Goal: Check status: Verify the current state of an ongoing process or item

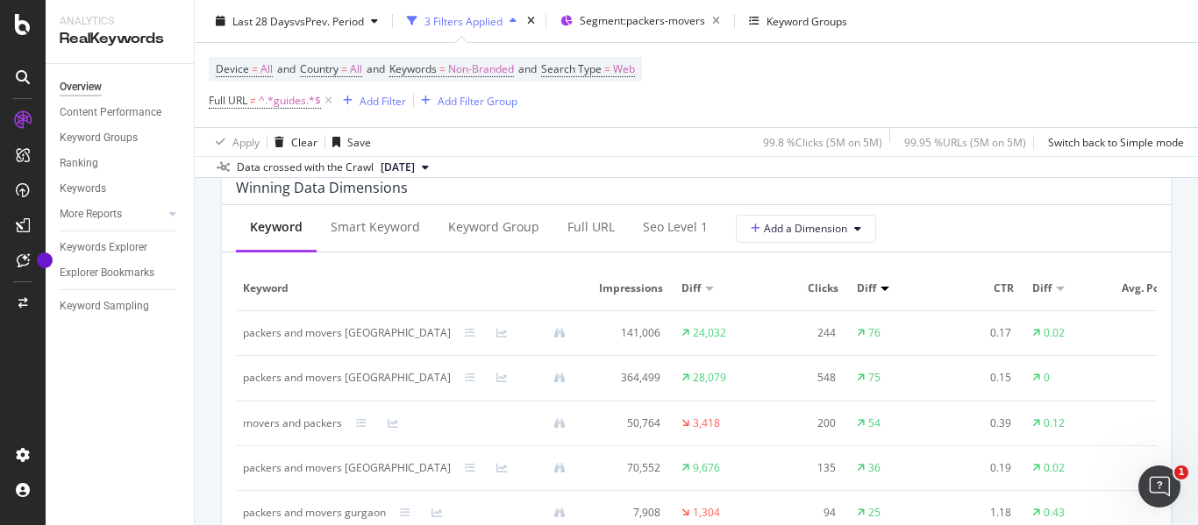
scroll to position [1579, 0]
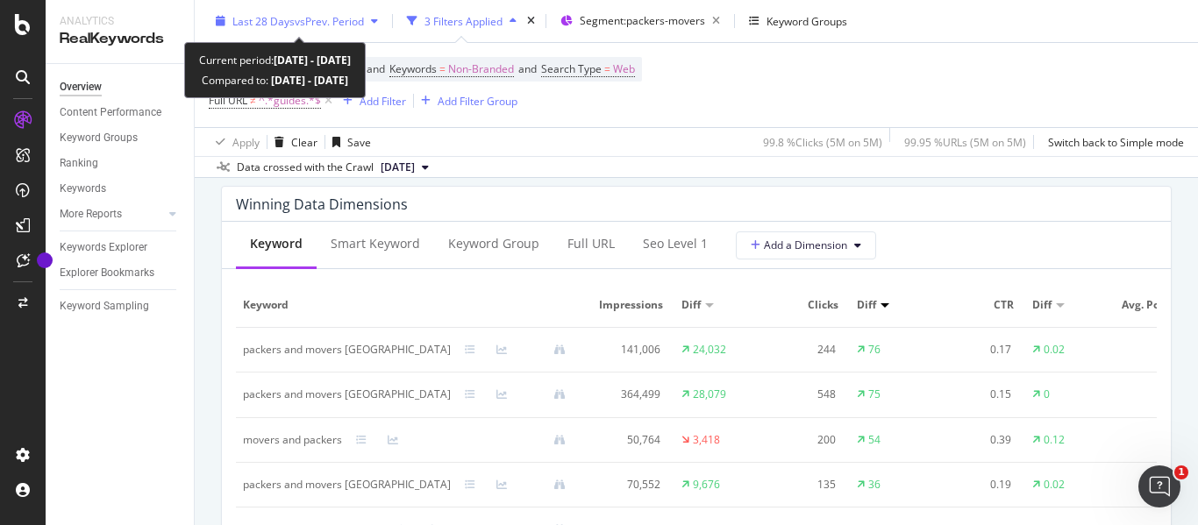
click at [310, 20] on span "vs Prev. Period" at bounding box center [329, 20] width 69 height 15
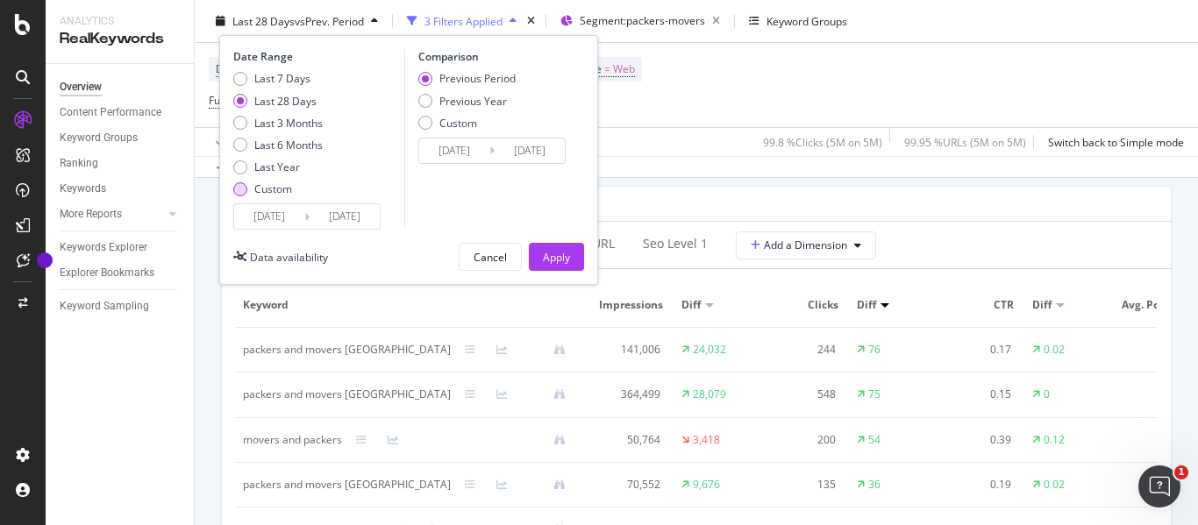
click at [242, 192] on div "Custom" at bounding box center [240, 189] width 14 height 14
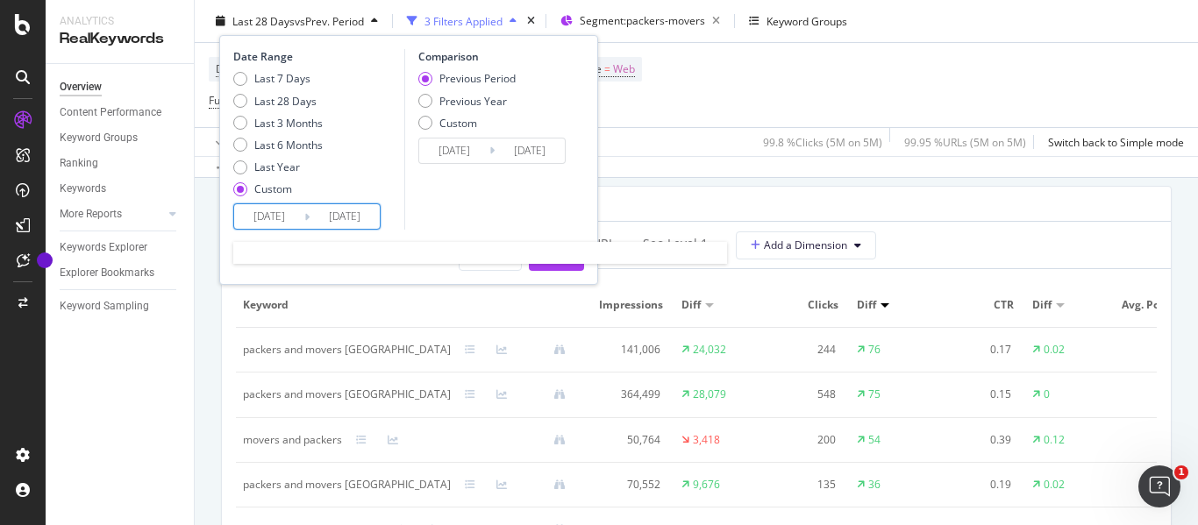
click at [256, 211] on input "[DATE]" at bounding box center [269, 216] width 70 height 25
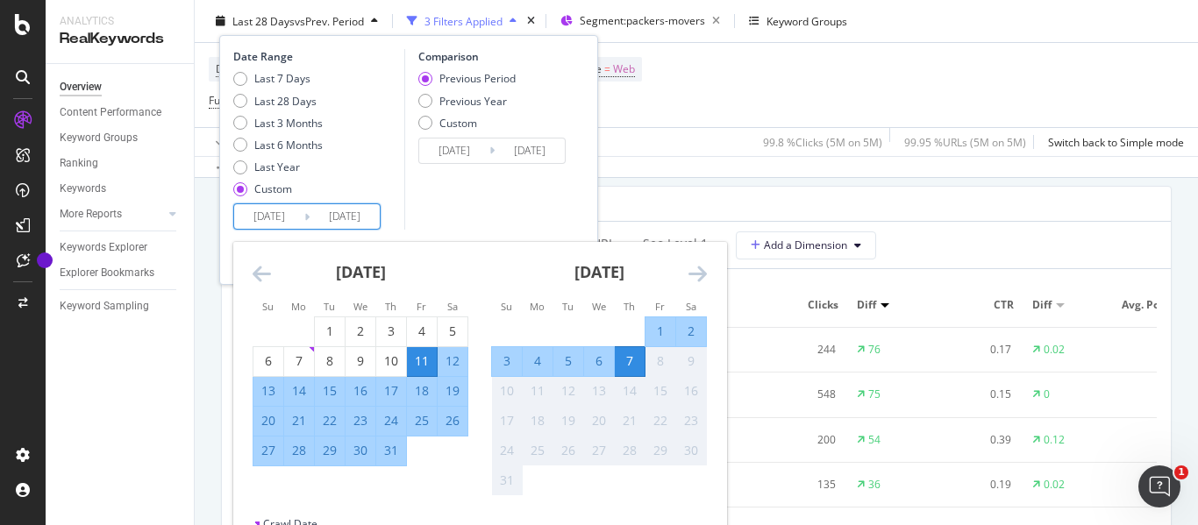
click at [257, 269] on icon "Move backward to switch to the previous month." at bounding box center [262, 273] width 18 height 21
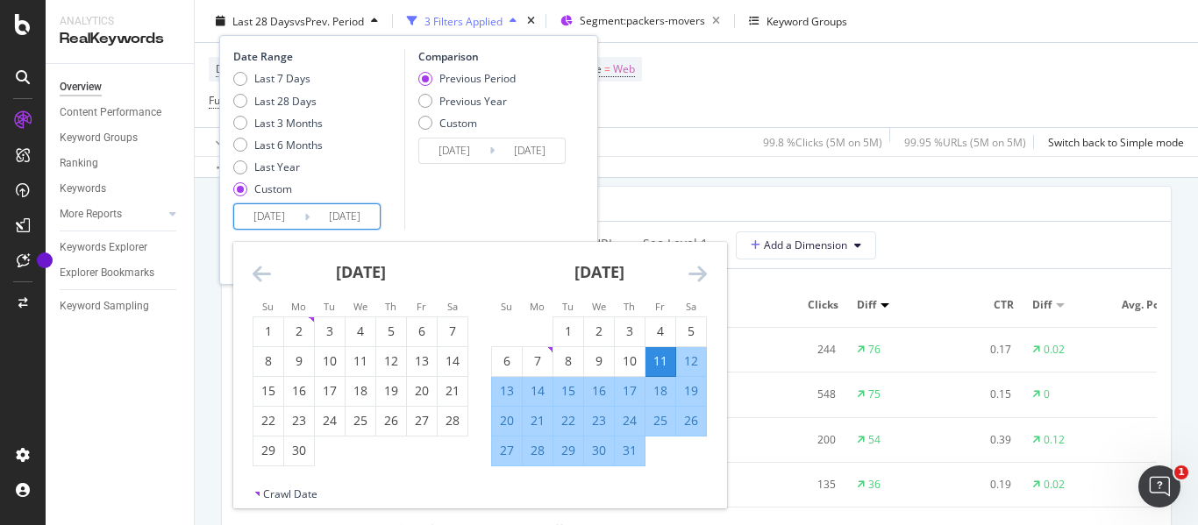
click at [257, 269] on icon "Move backward to switch to the previous month." at bounding box center [262, 273] width 18 height 21
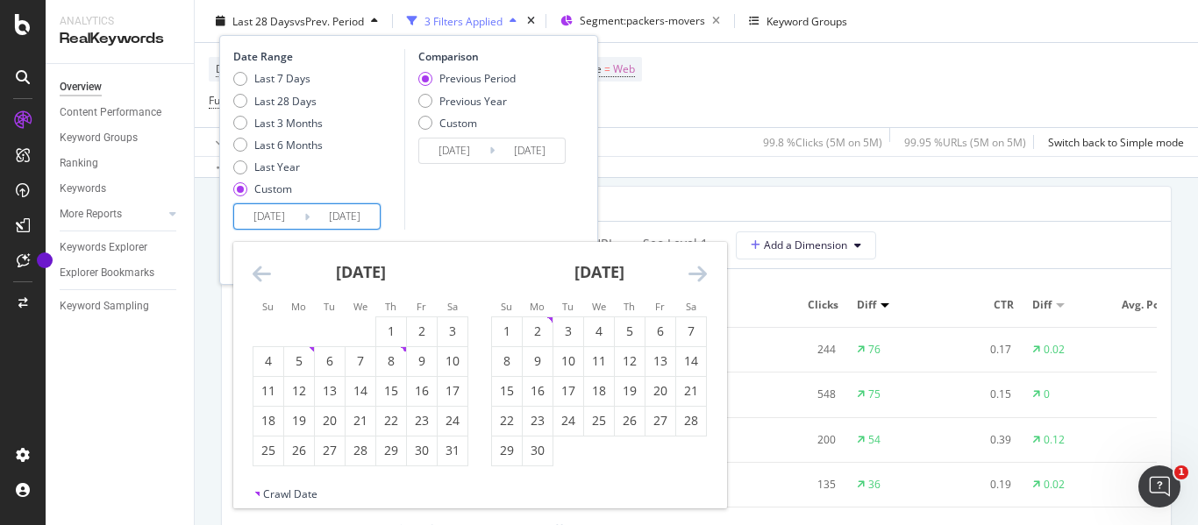
click at [257, 269] on icon "Move backward to switch to the previous month." at bounding box center [262, 273] width 18 height 21
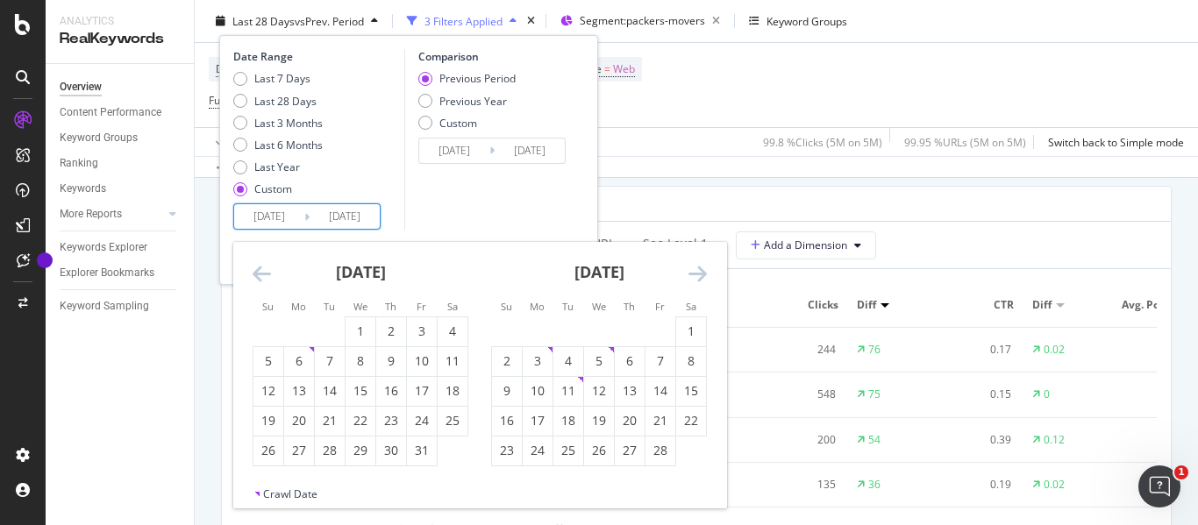
click at [257, 269] on icon "Move backward to switch to the previous month." at bounding box center [262, 273] width 18 height 21
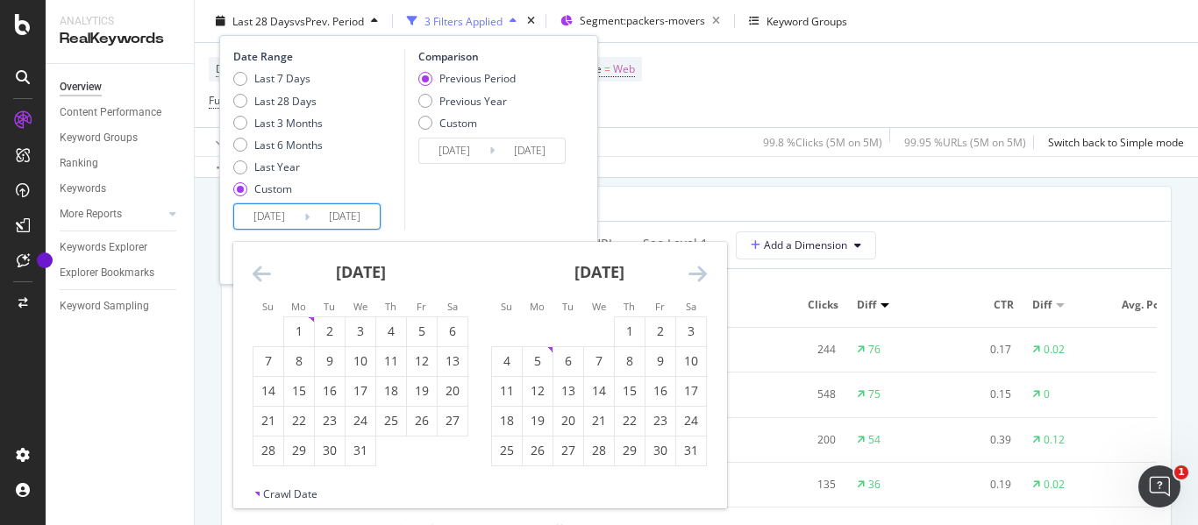
click at [257, 269] on icon "Move backward to switch to the previous month." at bounding box center [262, 273] width 18 height 21
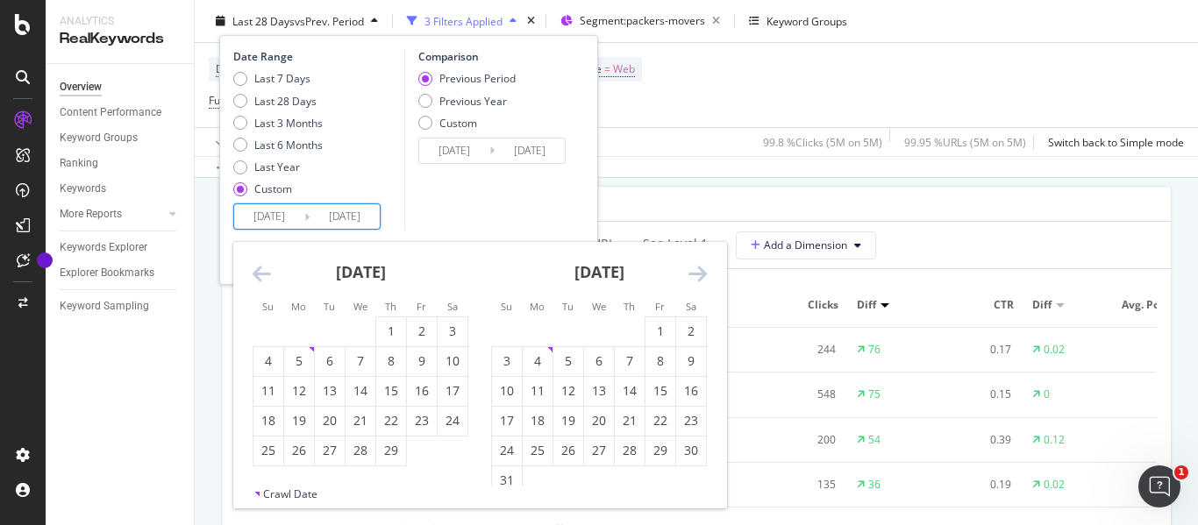
click at [257, 269] on icon "Move backward to switch to the previous month." at bounding box center [262, 273] width 18 height 21
click at [301, 330] on div "1" at bounding box center [299, 332] width 30 height 18
type input "[DATE]"
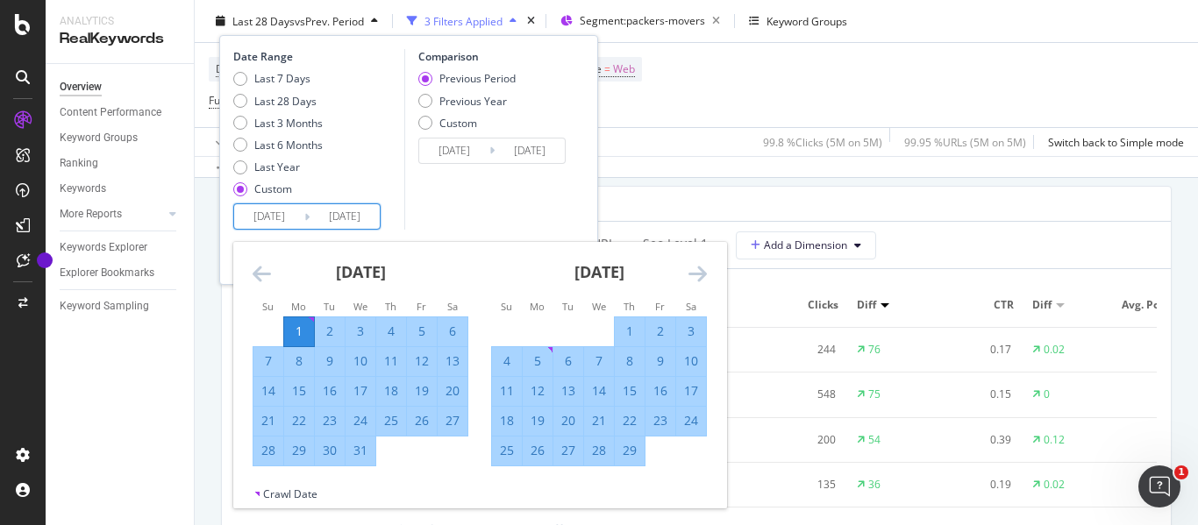
click at [482, 210] on div "Comparison Previous Period Previous Year Custom [DATE] Navigate forward to inte…" at bounding box center [487, 139] width 167 height 181
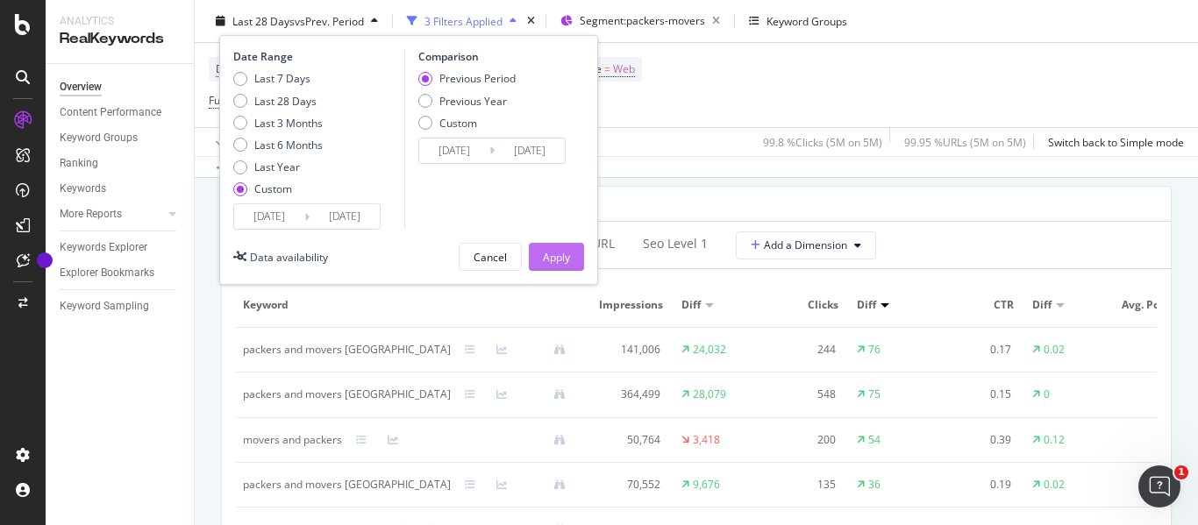
click at [549, 254] on div "Apply" at bounding box center [556, 256] width 27 height 15
